Goal: Find specific page/section: Find specific page/section

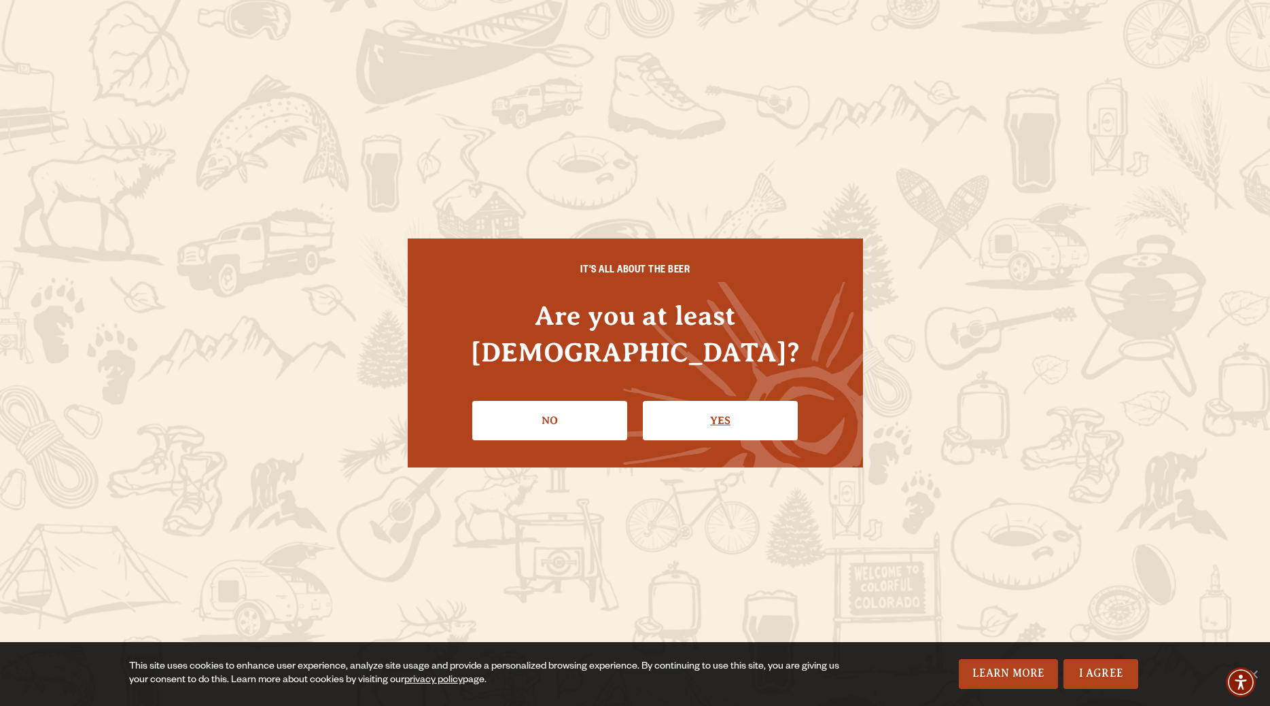
click at [722, 402] on link "Yes" at bounding box center [720, 420] width 155 height 39
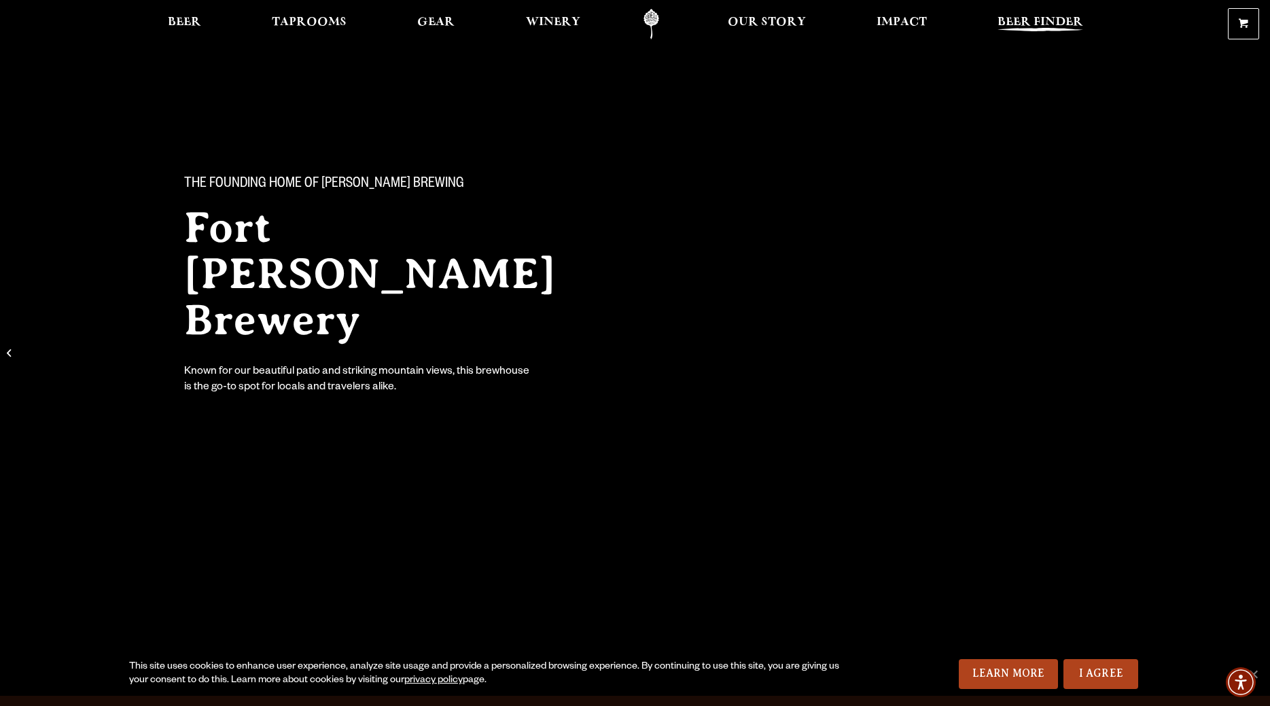
click at [1039, 20] on span "Beer Finder" at bounding box center [1041, 22] width 86 height 11
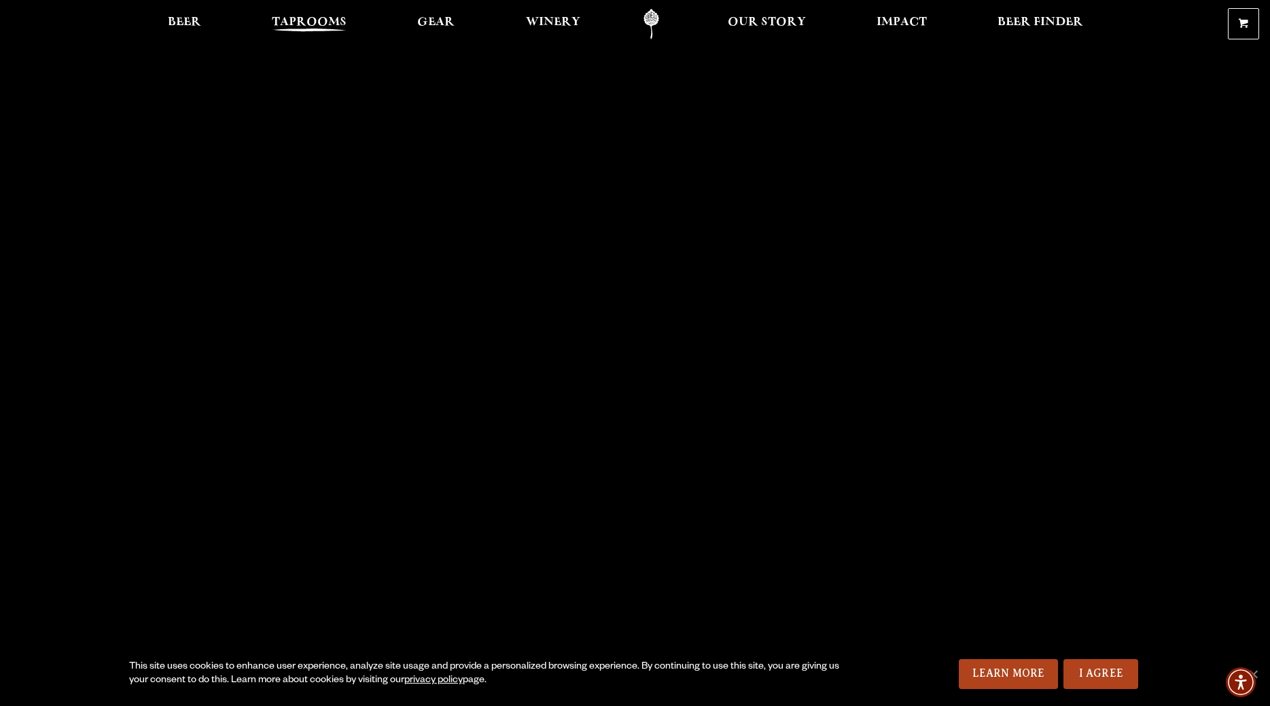
click at [319, 17] on span "Taprooms" at bounding box center [309, 22] width 75 height 11
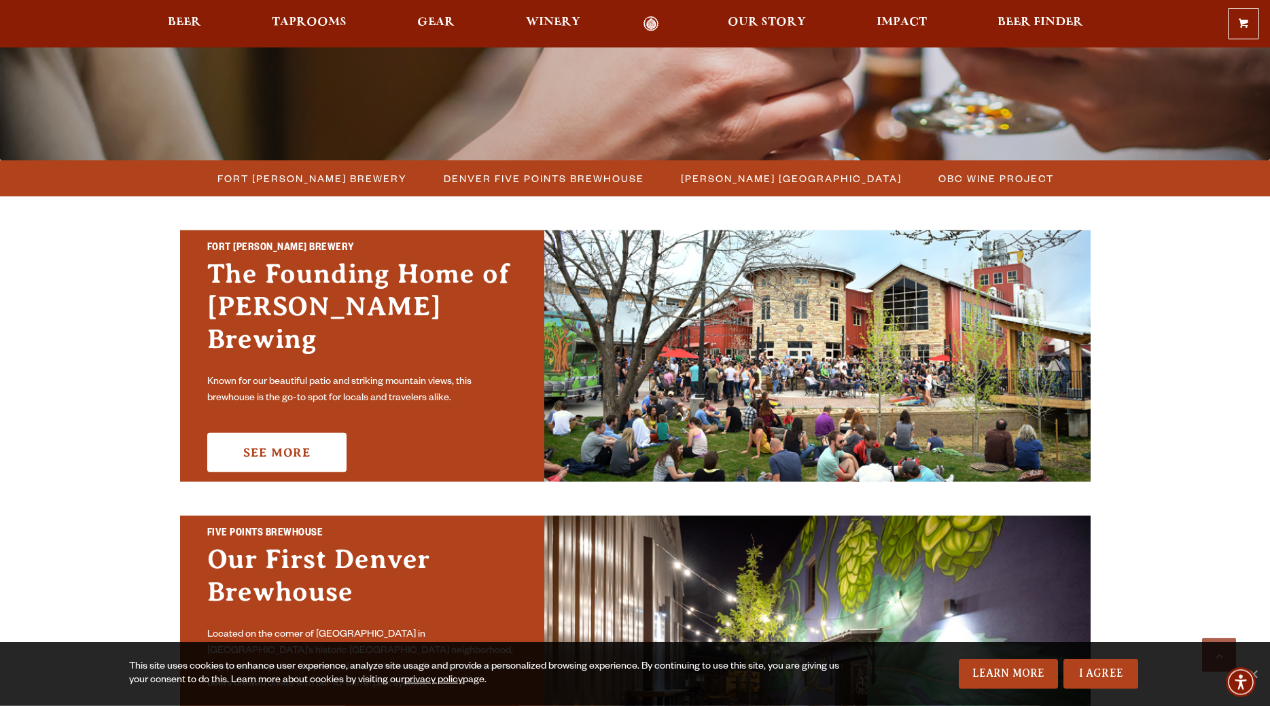
scroll to position [347, 0]
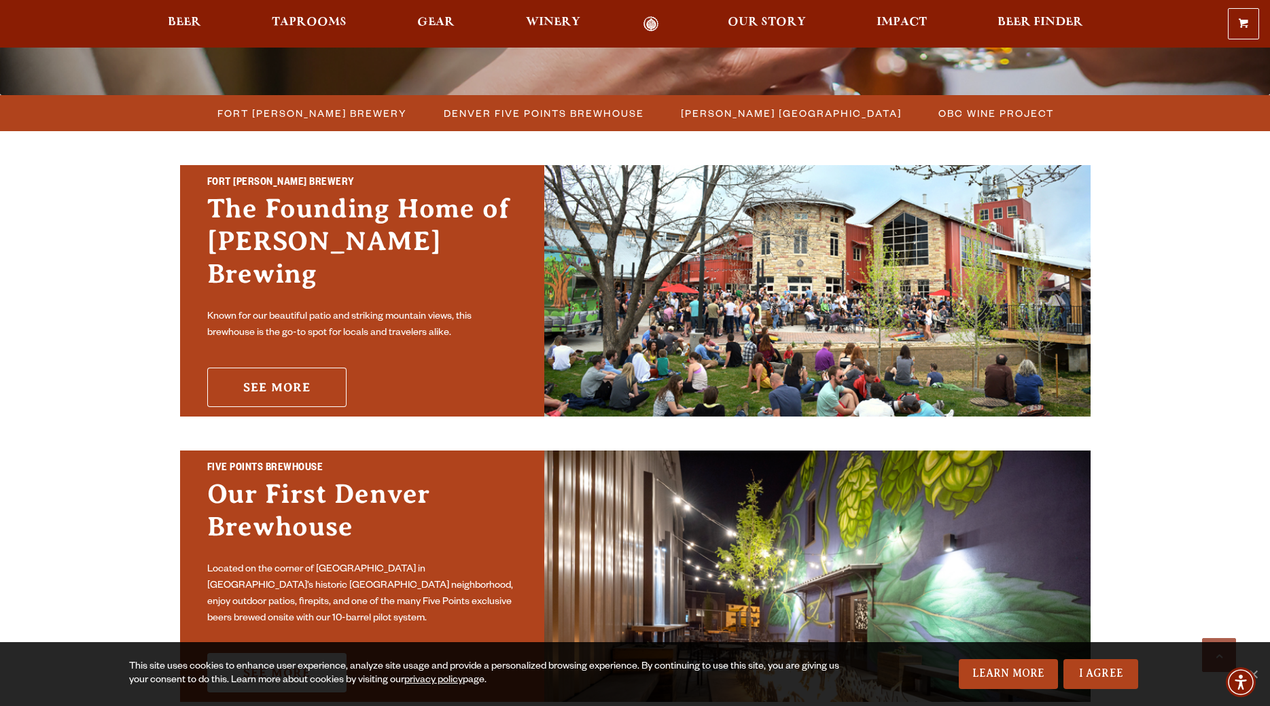
click at [313, 369] on link "See More" at bounding box center [276, 387] width 139 height 39
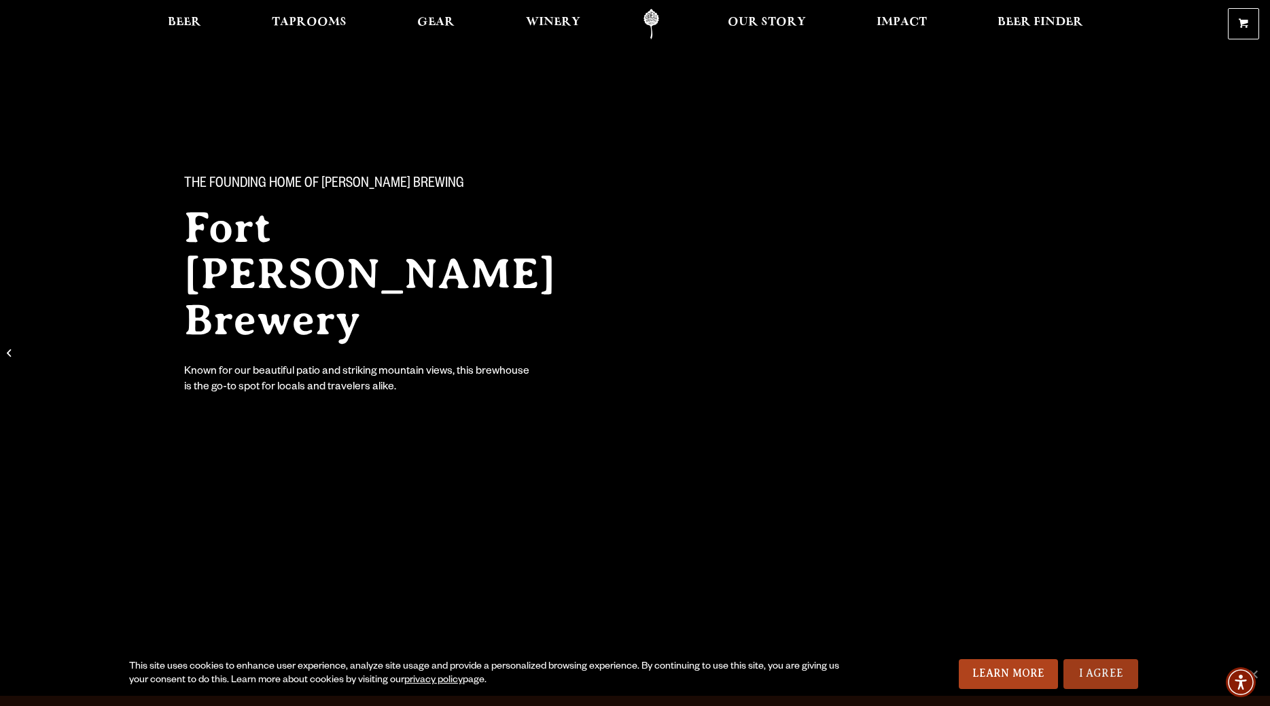
click at [1097, 678] on link "I Agree" at bounding box center [1101, 674] width 75 height 30
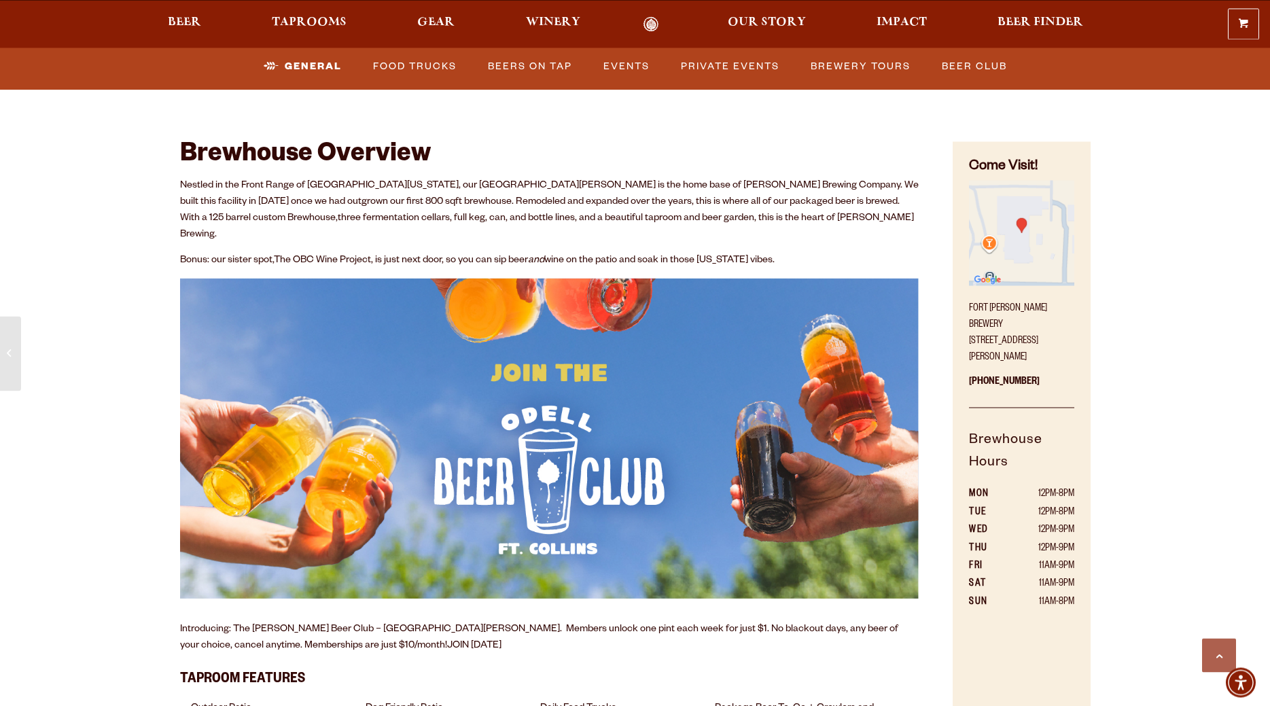
scroll to position [624, 0]
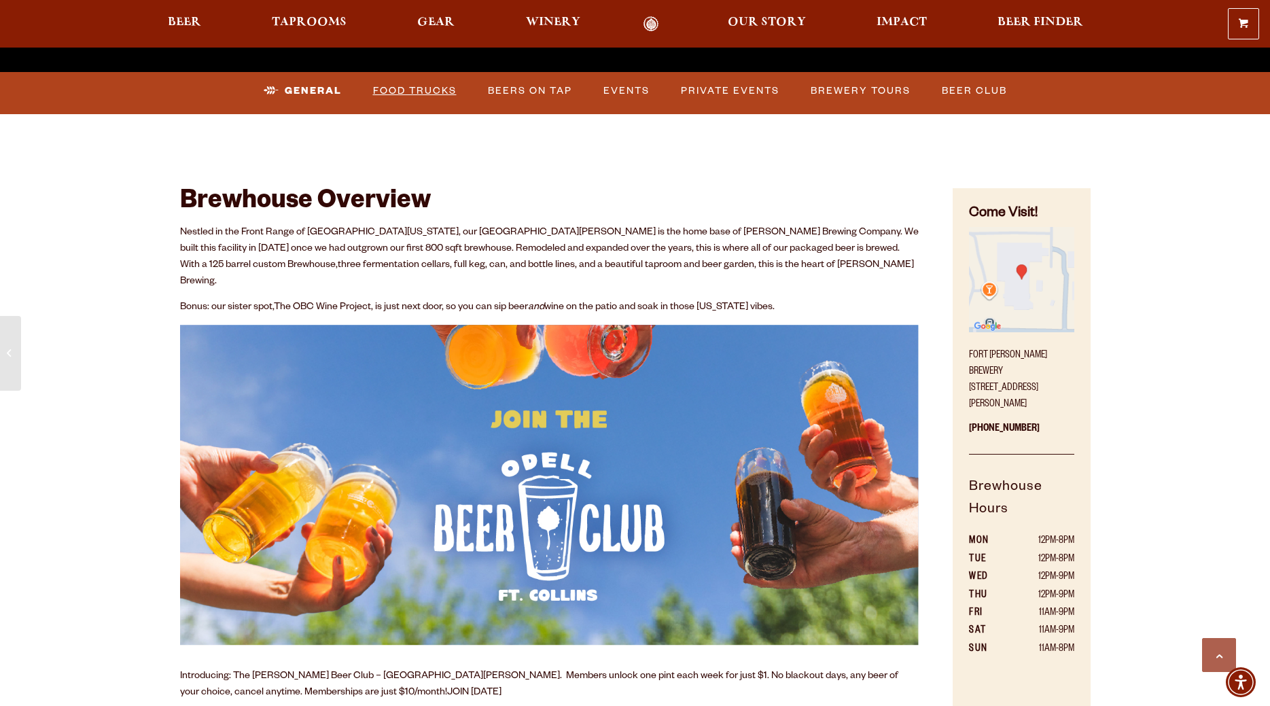
click at [410, 91] on link "Food Trucks" at bounding box center [415, 90] width 94 height 31
click at [394, 89] on link "Food Trucks" at bounding box center [403, 90] width 119 height 31
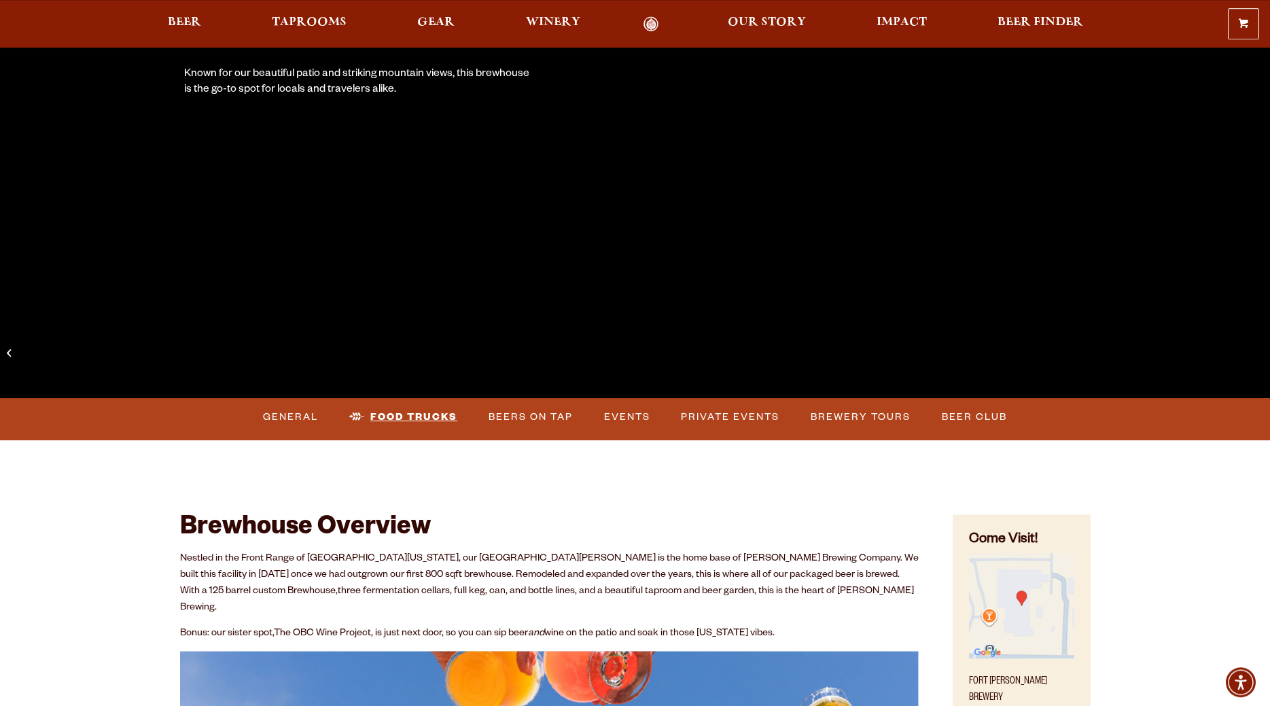
scroll to position [347, 0]
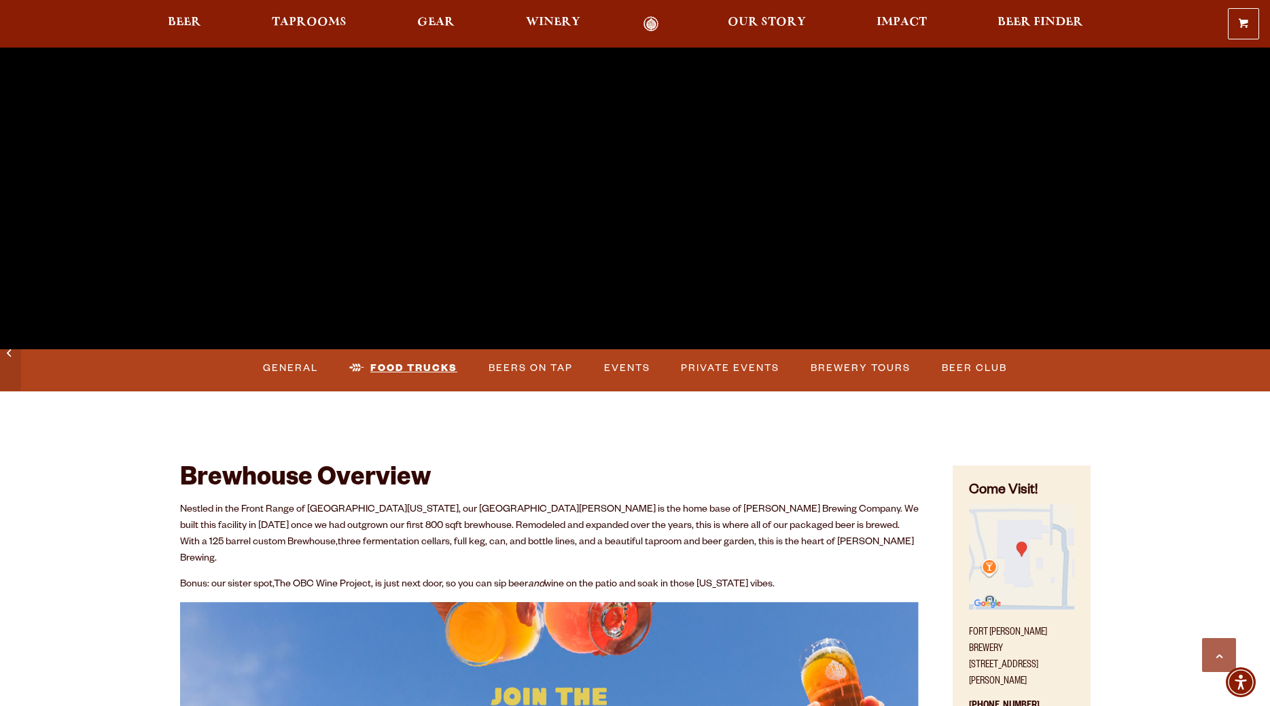
click at [399, 367] on link "Food Trucks" at bounding box center [403, 368] width 119 height 31
